Goal: Task Accomplishment & Management: Complete application form

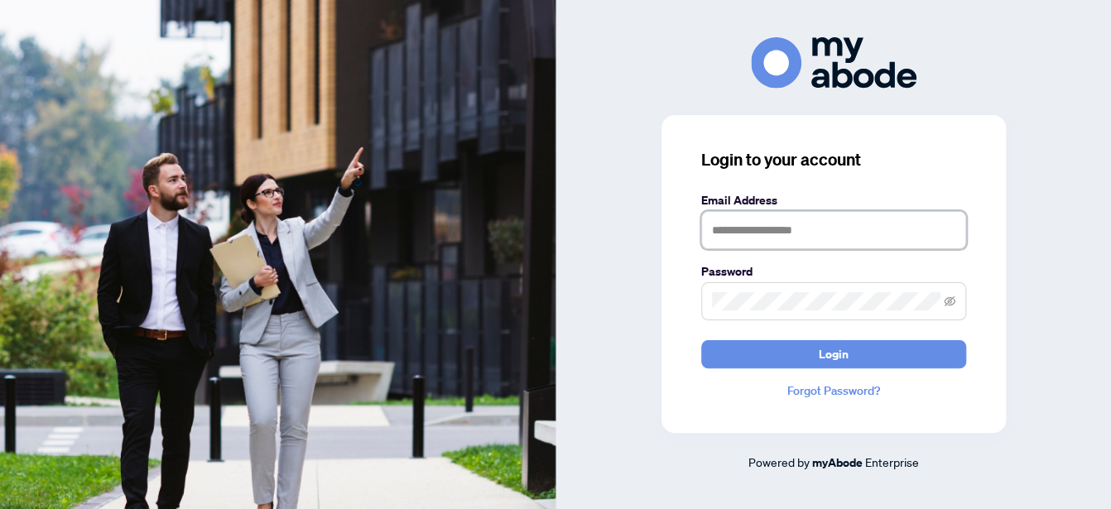
click at [768, 231] on input "text" at bounding box center [833, 230] width 265 height 38
type input "**********"
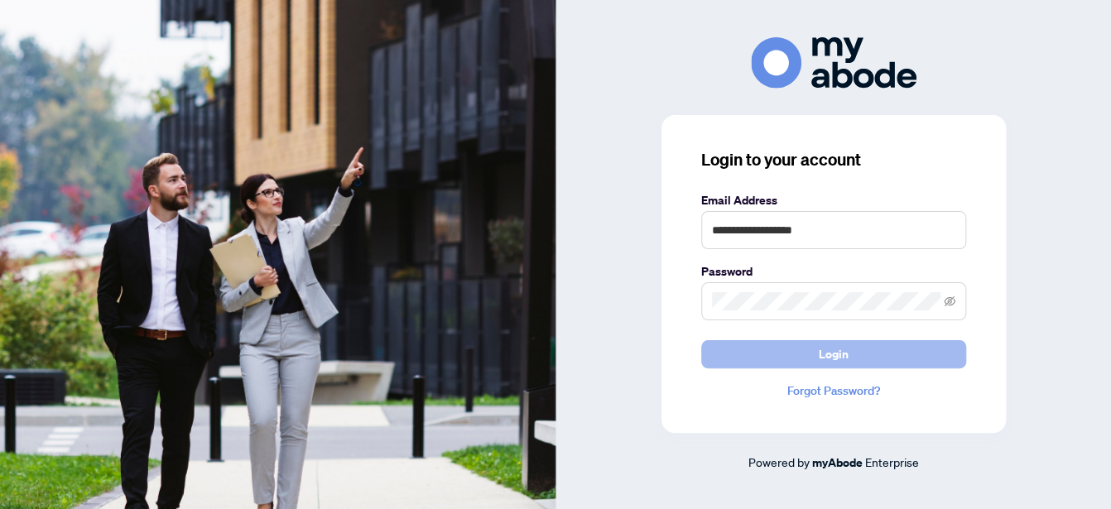
click at [783, 357] on button "Login" at bounding box center [833, 354] width 265 height 28
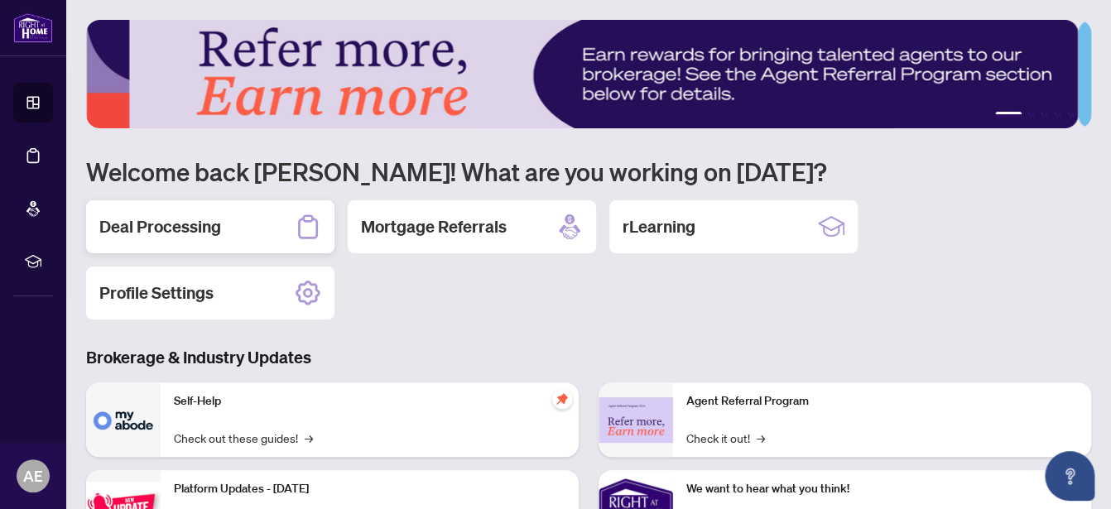
click at [147, 225] on h2 "Deal Processing" at bounding box center [160, 226] width 122 height 23
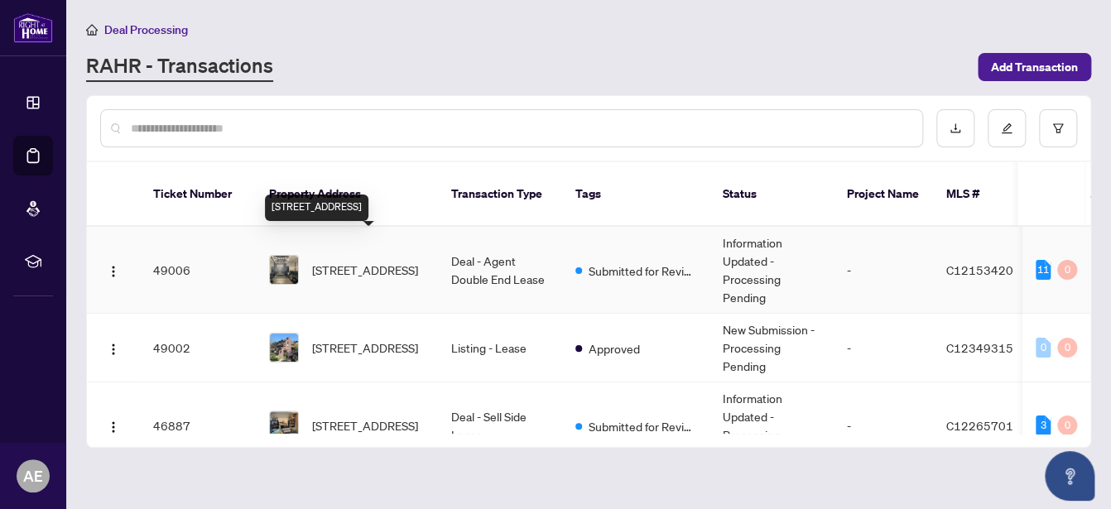
click at [364, 261] on span "[STREET_ADDRESS]" at bounding box center [365, 270] width 106 height 18
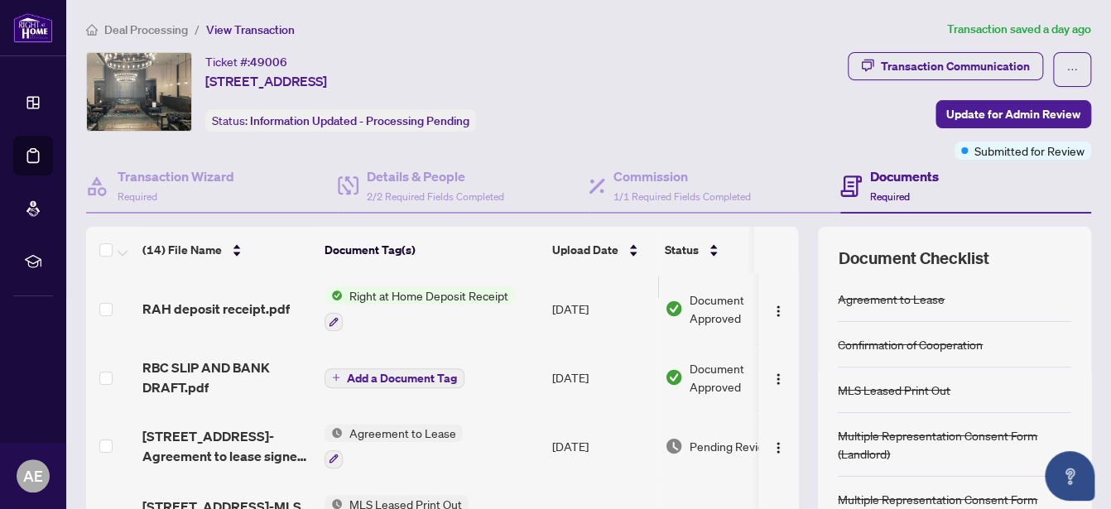
click at [398, 288] on span "Right at Home Deposit Receipt" at bounding box center [429, 296] width 172 height 18
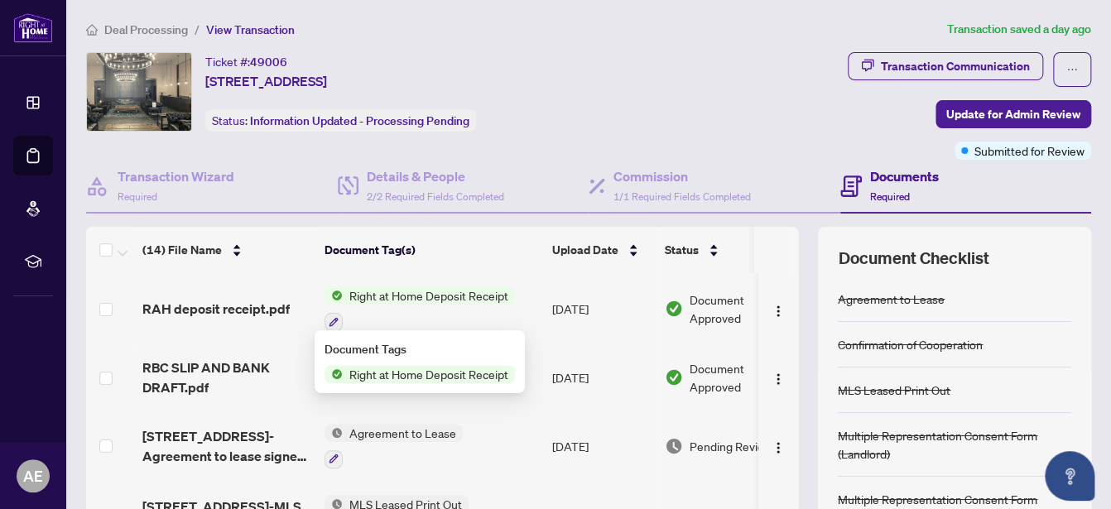
click at [411, 372] on span "Right at Home Deposit Receipt" at bounding box center [429, 374] width 172 height 18
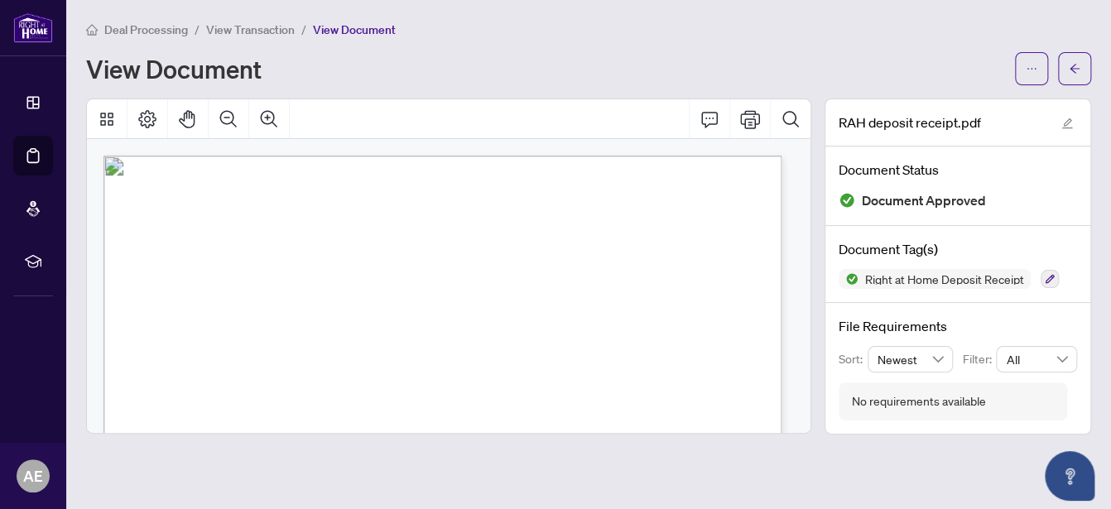
scroll to position [4, 0]
click at [749, 116] on icon "Print" at bounding box center [750, 119] width 20 height 20
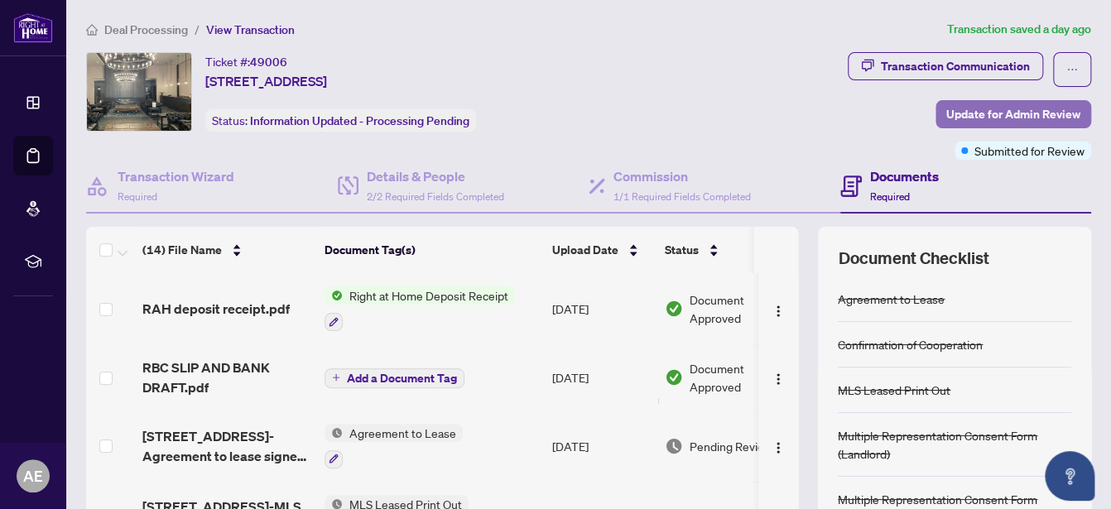
click at [948, 103] on span "Update for Admin Review" at bounding box center [1013, 114] width 134 height 26
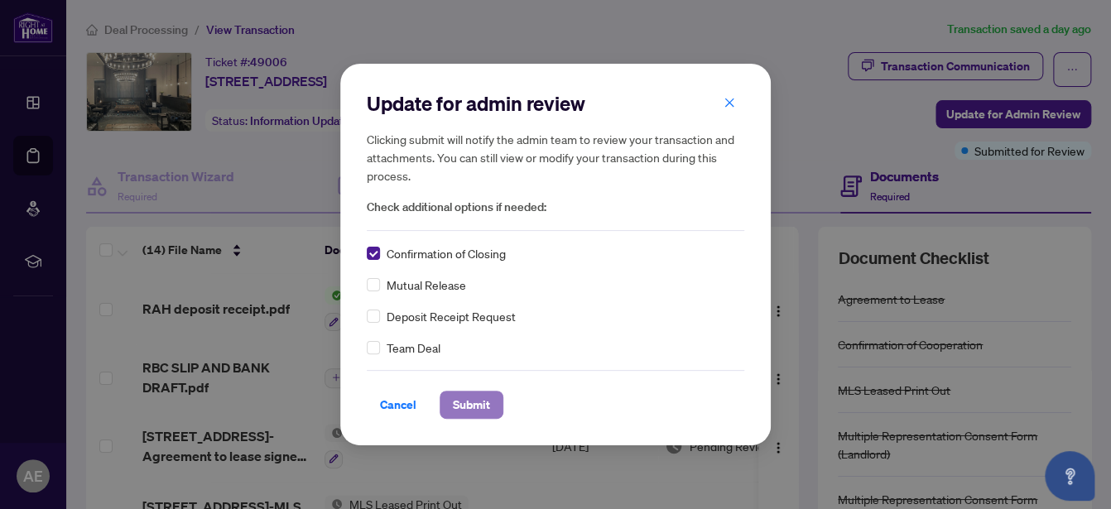
click at [459, 407] on span "Submit" at bounding box center [471, 405] width 37 height 26
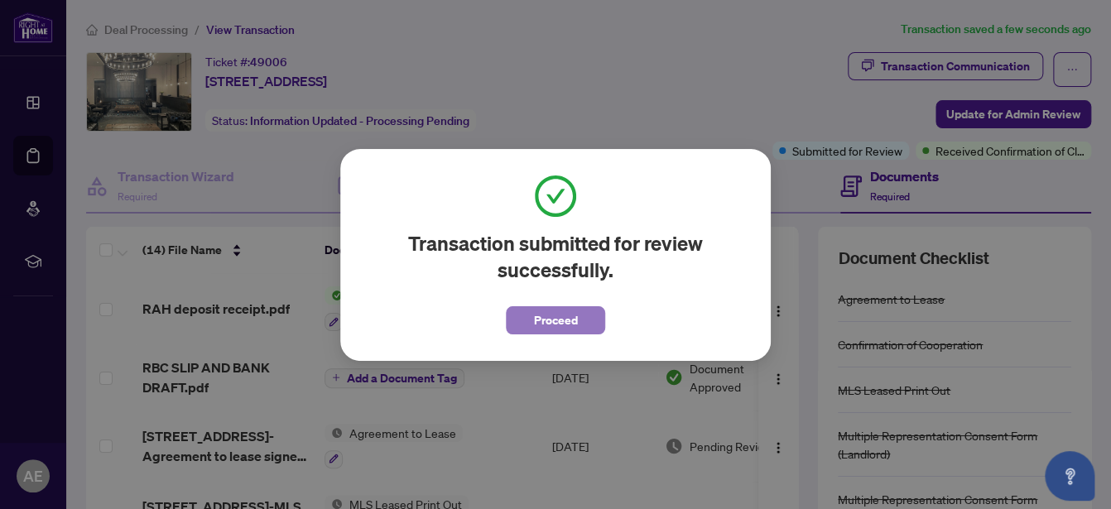
click at [536, 322] on span "Proceed" at bounding box center [556, 320] width 44 height 26
